Goal: Communication & Community: Answer question/provide support

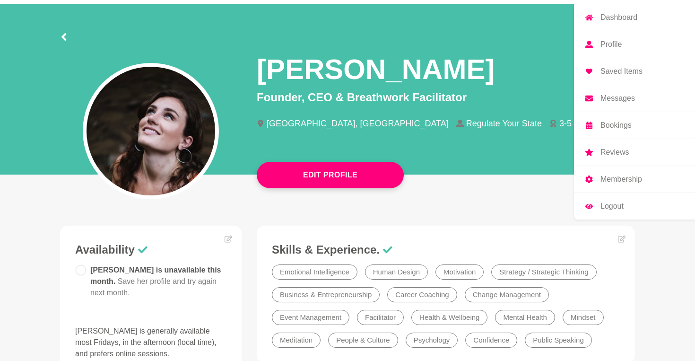
scroll to position [32, 0]
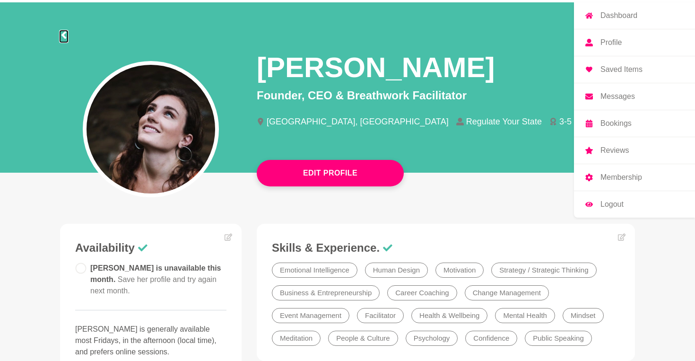
click at [65, 35] on icon at bounding box center [64, 35] width 8 height 8
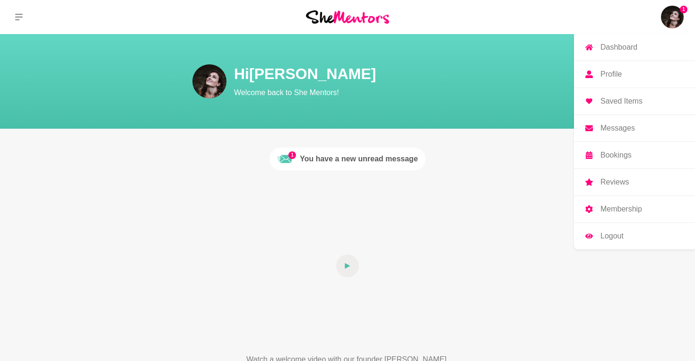
click at [305, 157] on div "You have a new unread message" at bounding box center [359, 158] width 118 height 11
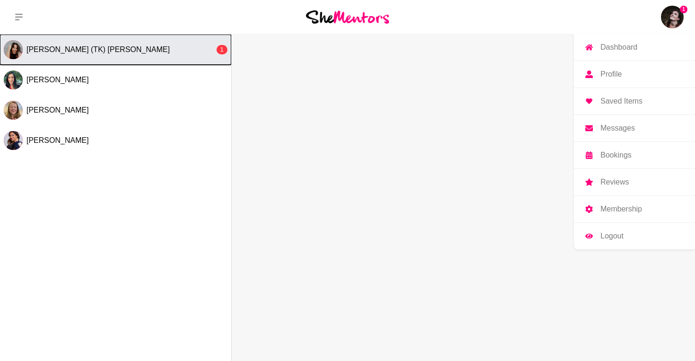
click at [100, 47] on span "[PERSON_NAME] (TK) [PERSON_NAME]" at bounding box center [97, 49] width 143 height 8
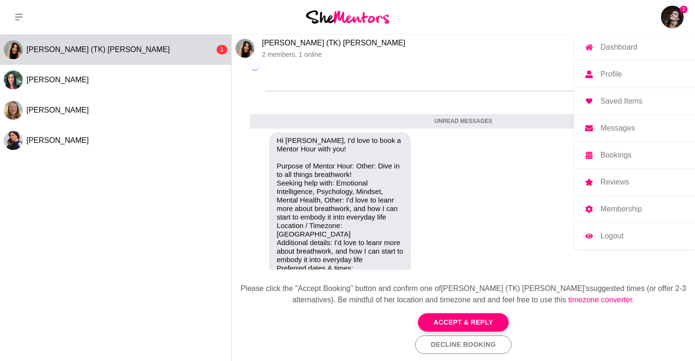
scroll to position [69, 0]
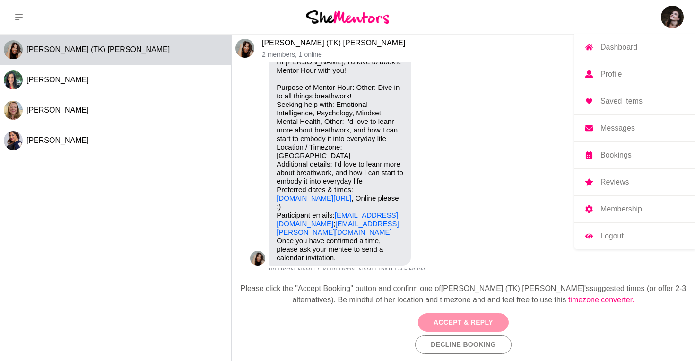
click at [465, 317] on button "Accept & Reply" at bounding box center [463, 322] width 91 height 18
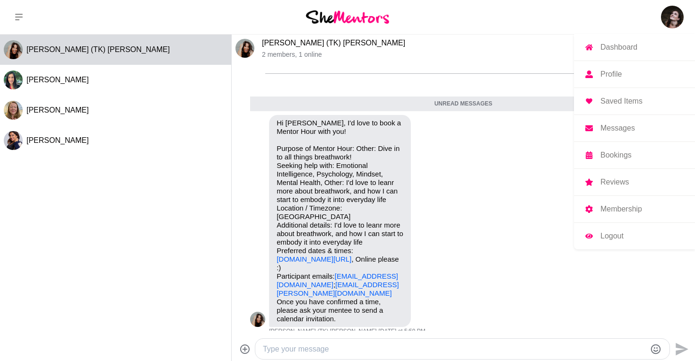
click at [325, 351] on textarea "Type your message" at bounding box center [454, 348] width 383 height 11
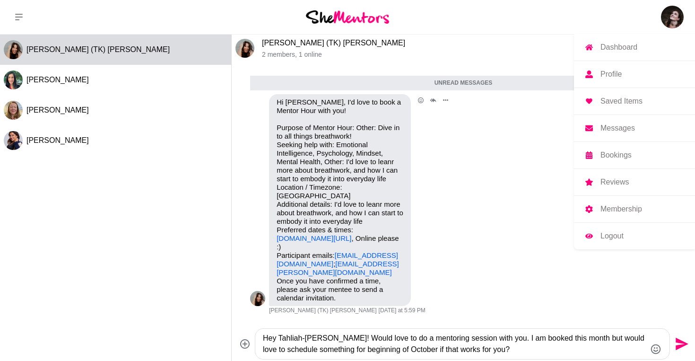
scroll to position [71, 0]
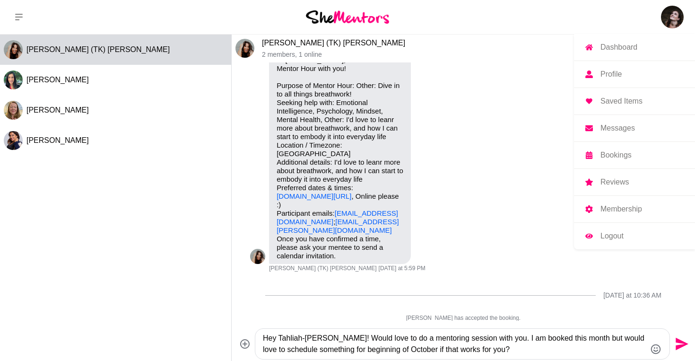
type textarea "Hey Tahliah-[PERSON_NAME]! Would love to do a mentoring session with you. I am …"
click at [682, 344] on icon "Send" at bounding box center [681, 343] width 15 height 15
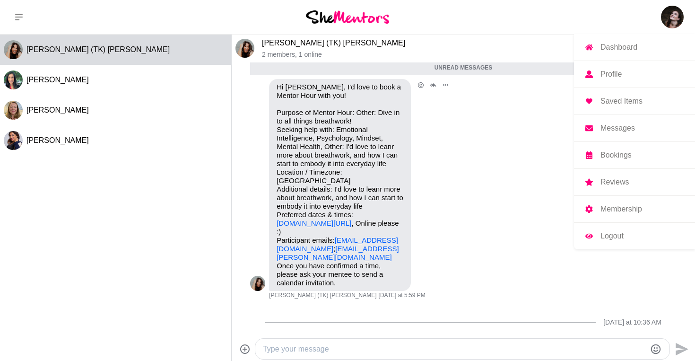
scroll to position [106, 0]
